Goal: Transaction & Acquisition: Purchase product/service

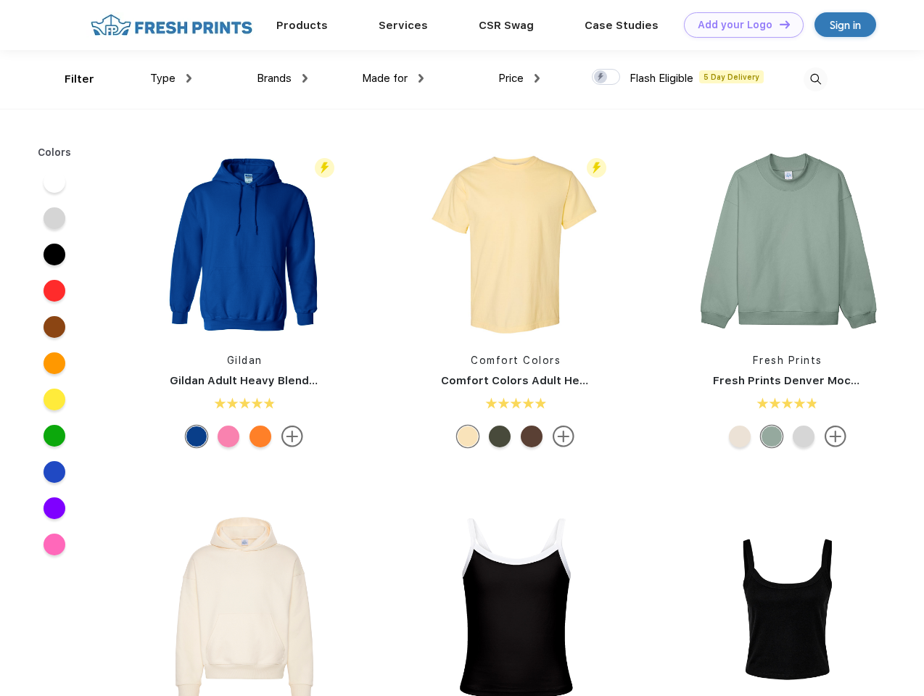
scroll to position [1, 0]
click at [738, 25] on link "Add your Logo Design Tool" at bounding box center [744, 24] width 120 height 25
click at [0, 0] on div "Design Tool" at bounding box center [0, 0] width 0 height 0
click at [778, 24] on link "Add your Logo Design Tool" at bounding box center [744, 24] width 120 height 25
click at [70, 79] on div "Filter" at bounding box center [80, 79] width 30 height 17
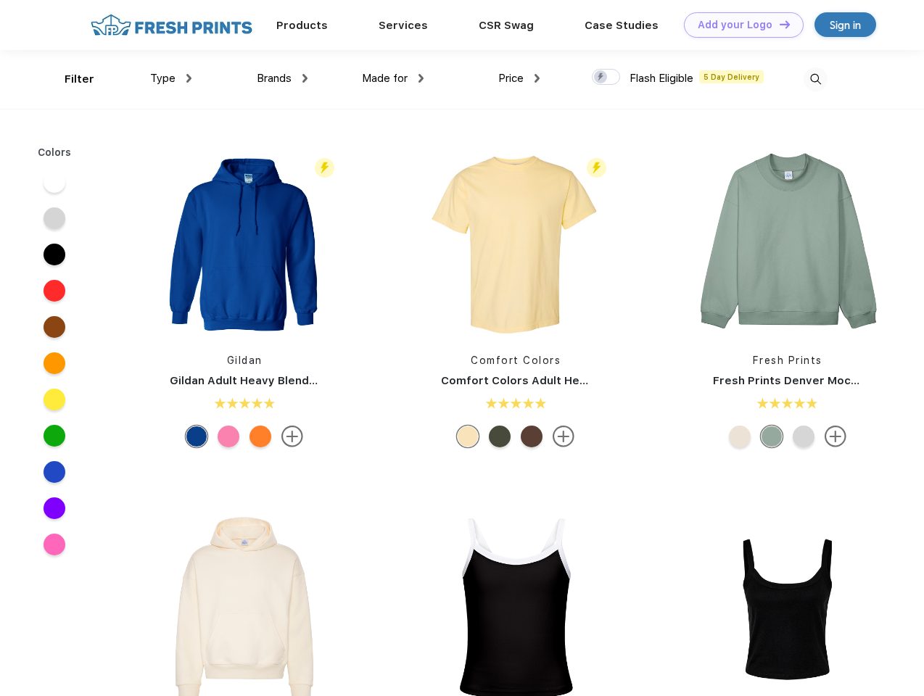
click at [171, 78] on span "Type" at bounding box center [162, 78] width 25 height 13
click at [282, 78] on span "Brands" at bounding box center [274, 78] width 35 height 13
click at [393, 78] on span "Made for" at bounding box center [385, 78] width 46 height 13
click at [519, 78] on span "Price" at bounding box center [510, 78] width 25 height 13
click at [606, 78] on div at bounding box center [606, 77] width 28 height 16
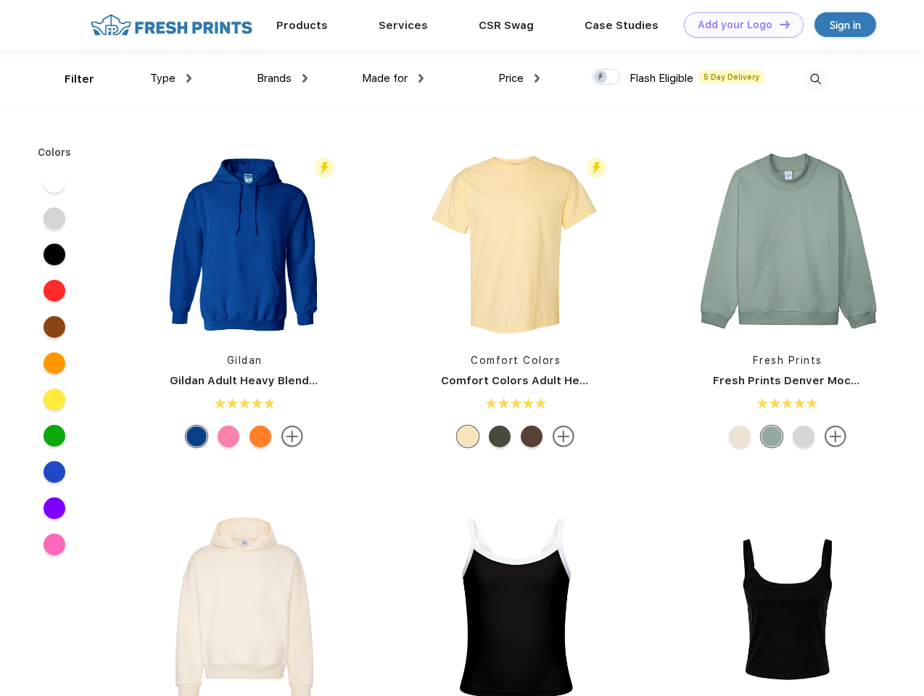
click at [601, 78] on input "checkbox" at bounding box center [596, 72] width 9 height 9
click at [815, 79] on img at bounding box center [816, 79] width 24 height 24
